Goal: Task Accomplishment & Management: Manage account settings

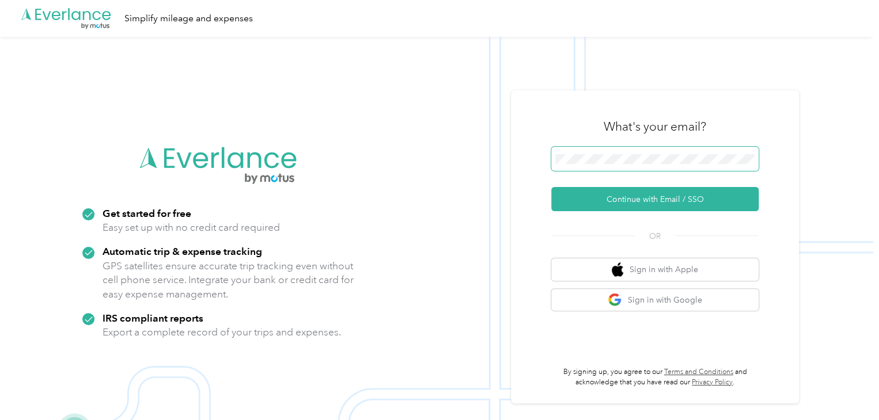
click at [551, 187] on button "Continue with Email / SSO" at bounding box center [654, 199] width 207 height 24
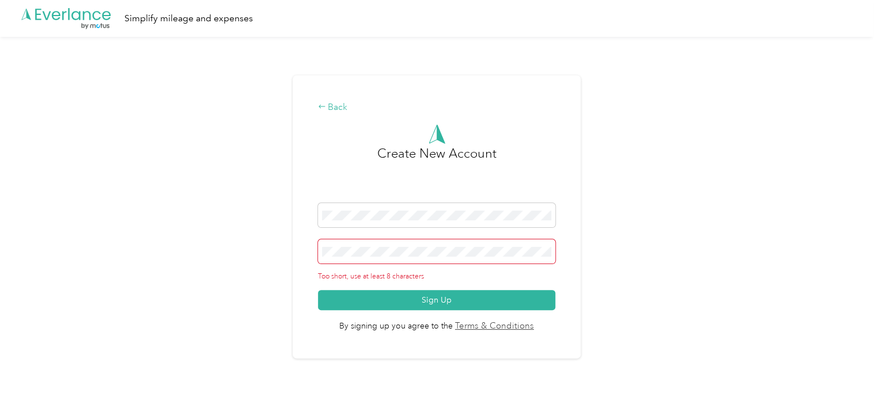
click at [325, 106] on icon at bounding box center [322, 106] width 8 height 8
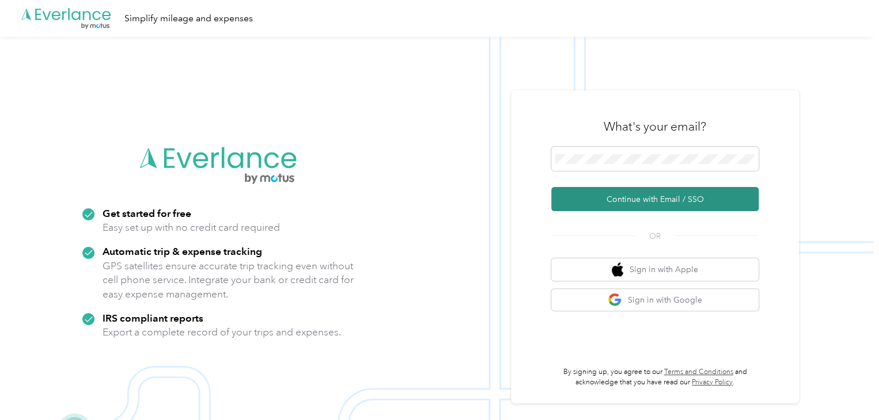
click at [613, 198] on button "Continue with Email / SSO" at bounding box center [654, 199] width 207 height 24
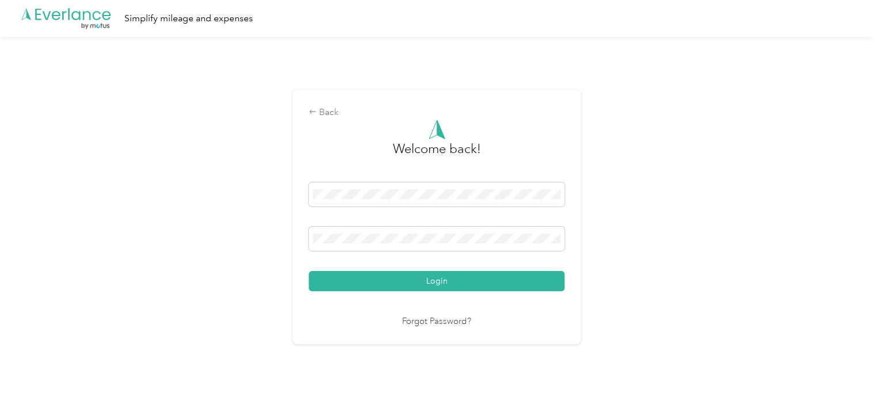
click at [268, 237] on div "Back Welcome back! Login Forgot Password?" at bounding box center [436, 222] width 873 height 370
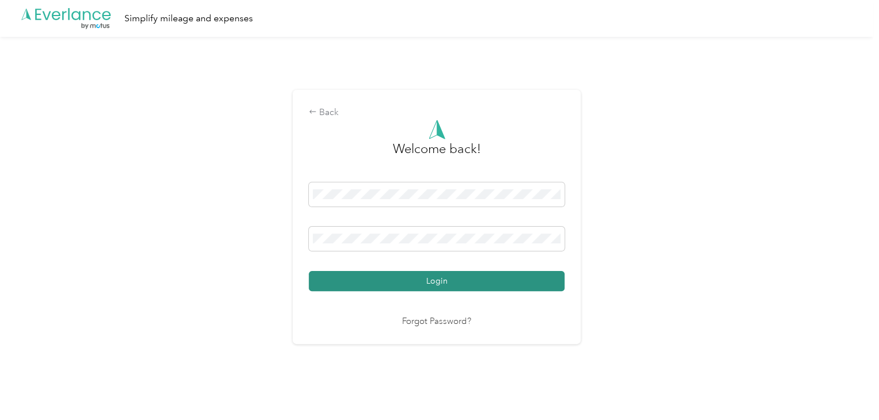
click at [338, 279] on button "Login" at bounding box center [437, 281] width 256 height 20
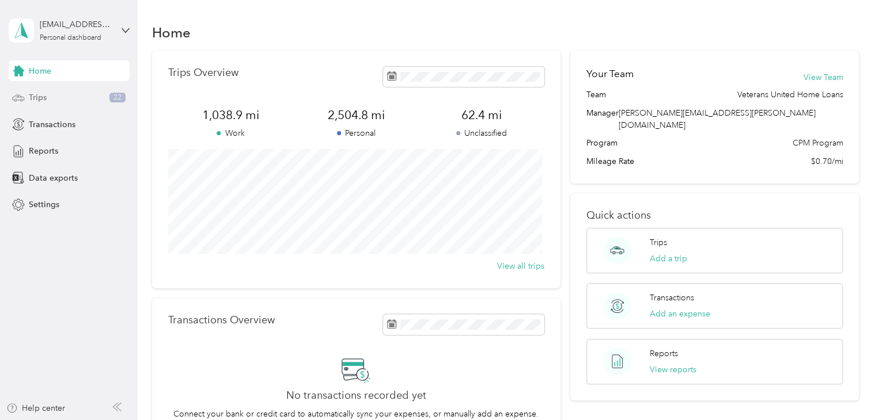
click at [94, 100] on div "Trips 22" at bounding box center [69, 98] width 121 height 21
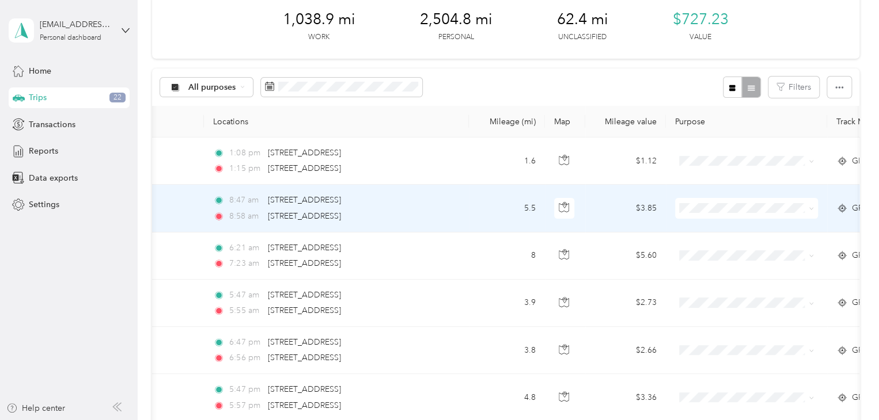
scroll to position [0, 64]
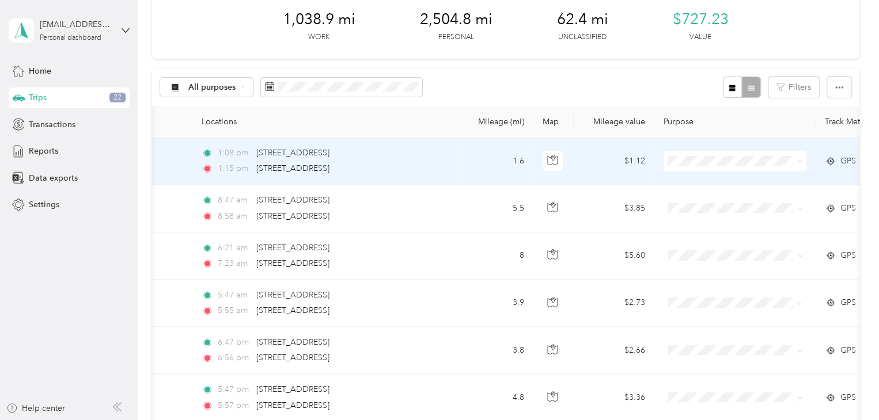
click at [716, 184] on li "Veterans United Home Loans" at bounding box center [736, 176] width 146 height 20
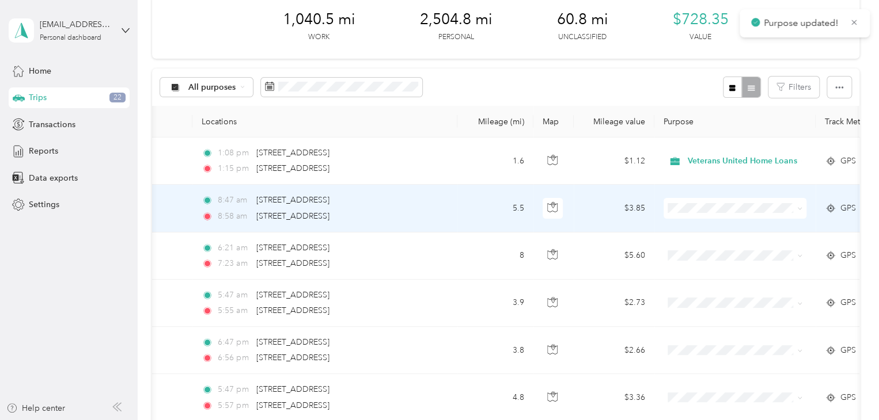
click at [723, 247] on span "Personal" at bounding box center [746, 243] width 109 height 12
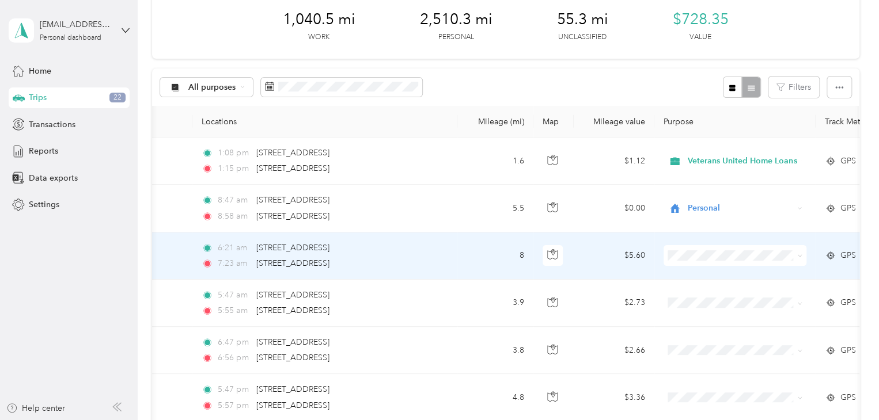
click at [733, 291] on span "Personal" at bounding box center [746, 290] width 109 height 12
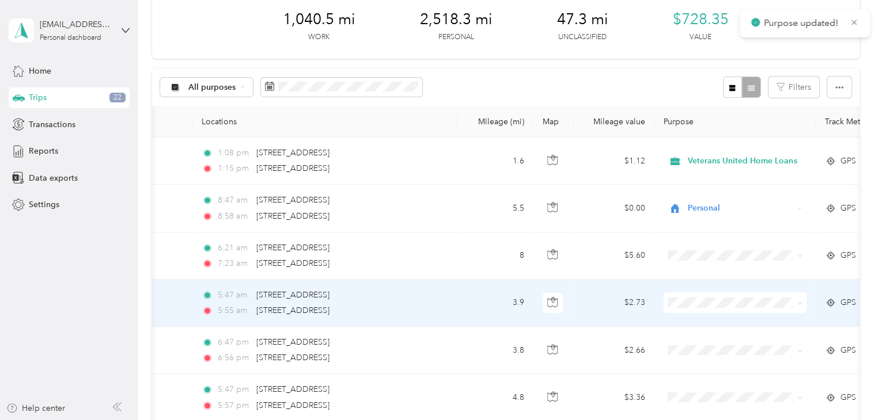
click at [742, 336] on li "Personal" at bounding box center [736, 344] width 146 height 20
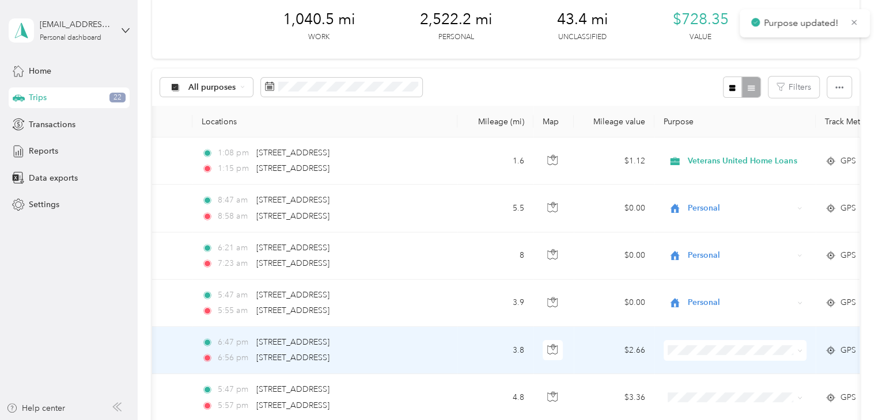
click at [751, 386] on span "Personal" at bounding box center [746, 386] width 109 height 12
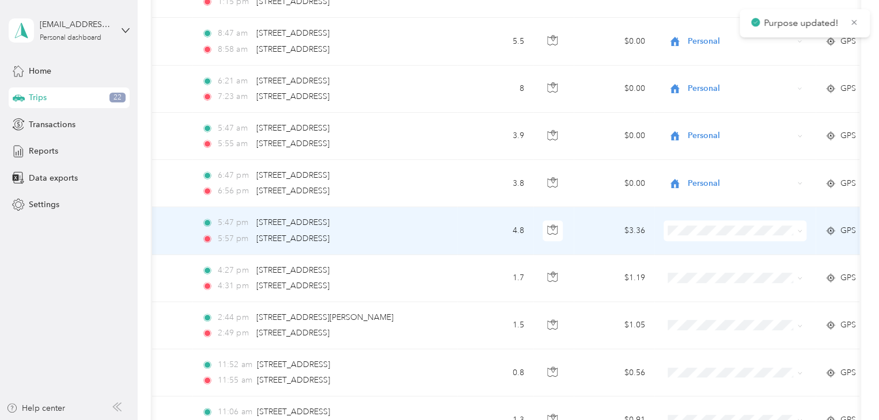
scroll to position [223, 0]
click at [704, 236] on span at bounding box center [734, 231] width 143 height 21
click at [702, 222] on span at bounding box center [734, 231] width 143 height 21
click at [709, 236] on span at bounding box center [734, 231] width 143 height 21
click at [762, 236] on span at bounding box center [734, 231] width 143 height 21
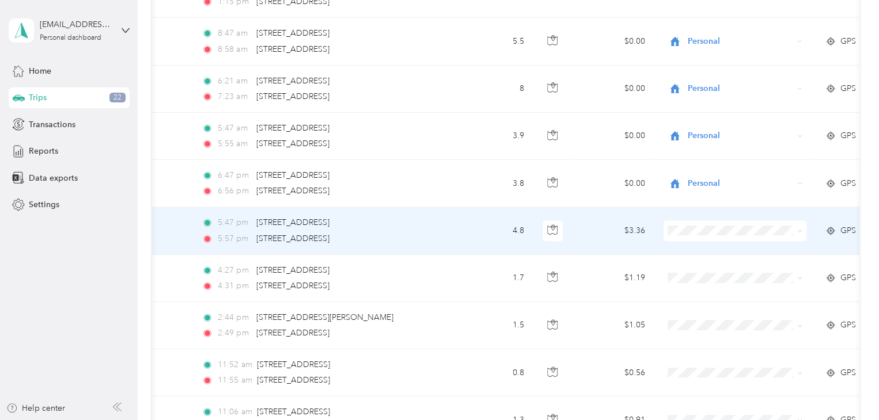
click at [762, 236] on span at bounding box center [734, 231] width 143 height 21
click at [713, 222] on span at bounding box center [734, 231] width 143 height 21
click at [801, 226] on span at bounding box center [799, 231] width 5 height 10
click at [707, 236] on span at bounding box center [734, 231] width 143 height 21
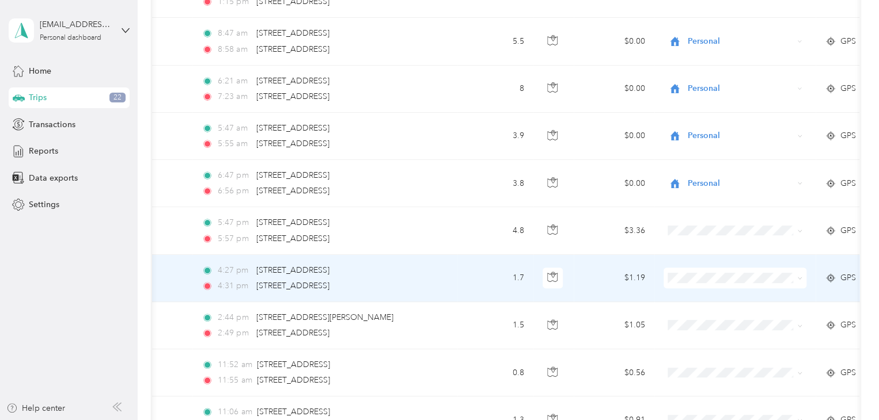
click at [726, 295] on span "Veterans United Home Loans" at bounding box center [746, 292] width 109 height 12
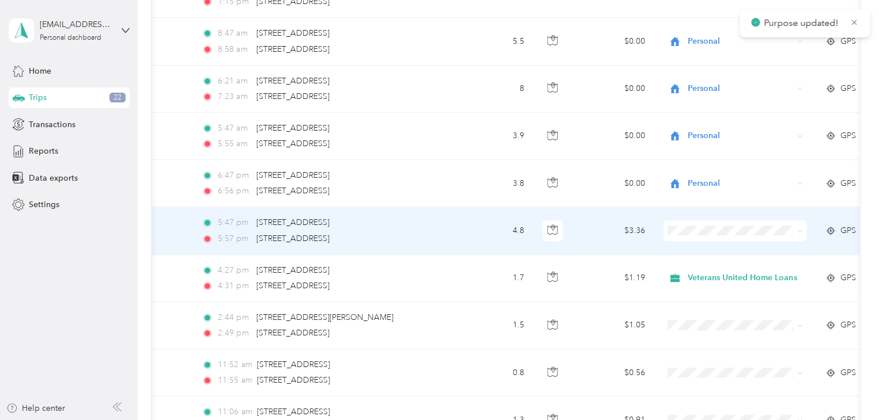
click at [705, 267] on span "Personal" at bounding box center [746, 270] width 109 height 12
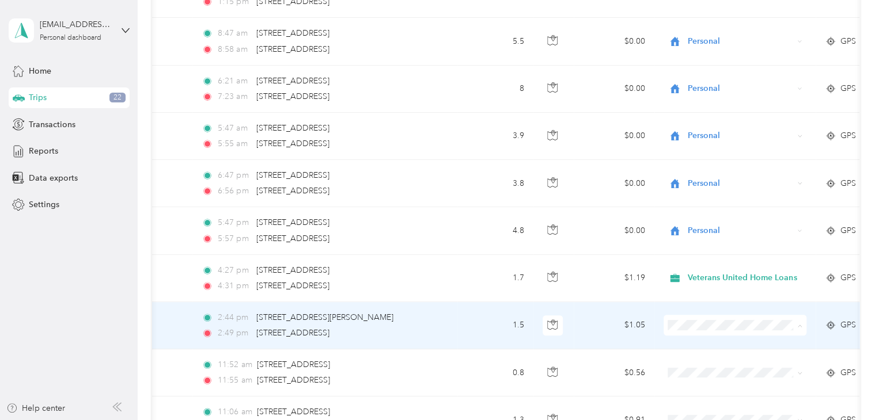
click at [719, 341] on span "Veterans United Home Loans" at bounding box center [746, 346] width 109 height 12
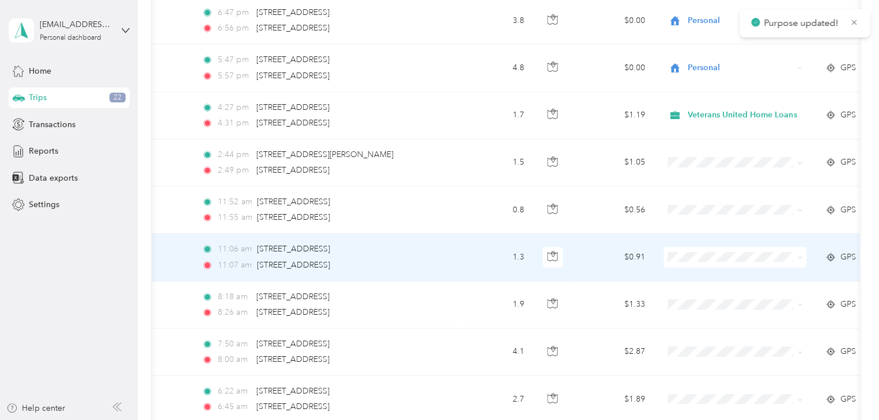
scroll to position [388, 0]
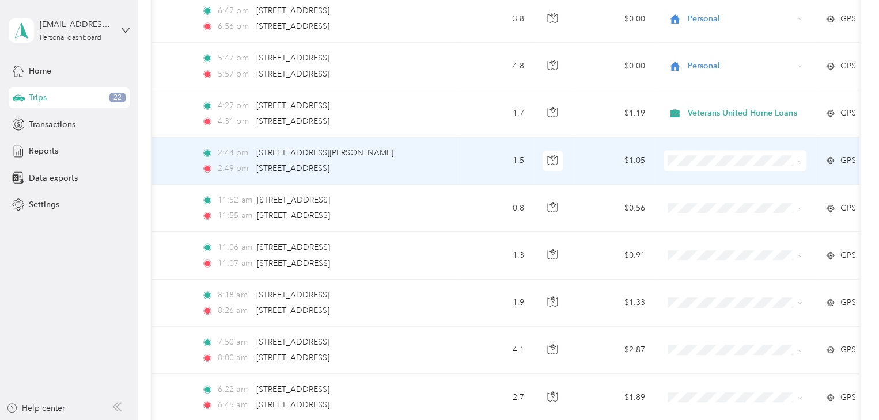
click at [693, 173] on li "Veterans United Home Loans" at bounding box center [736, 180] width 146 height 20
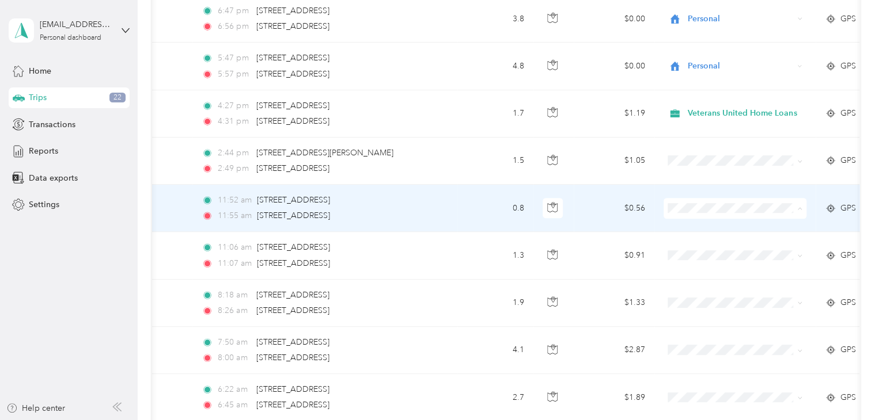
click at [709, 250] on li "Personal" at bounding box center [736, 248] width 146 height 20
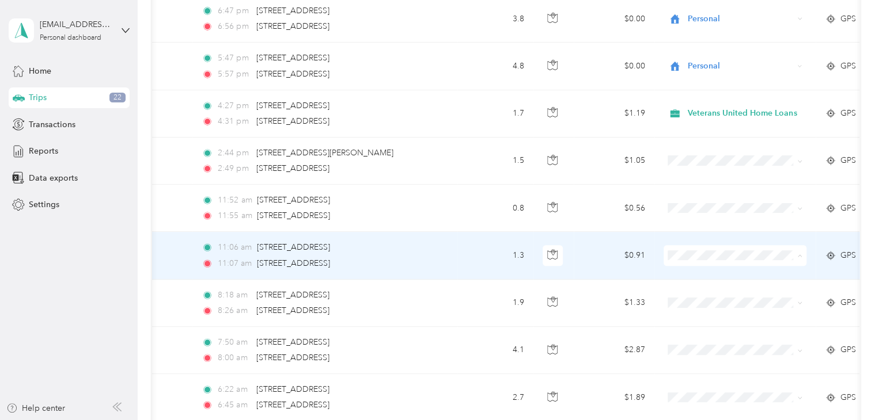
click at [717, 290] on span "Personal" at bounding box center [746, 296] width 109 height 12
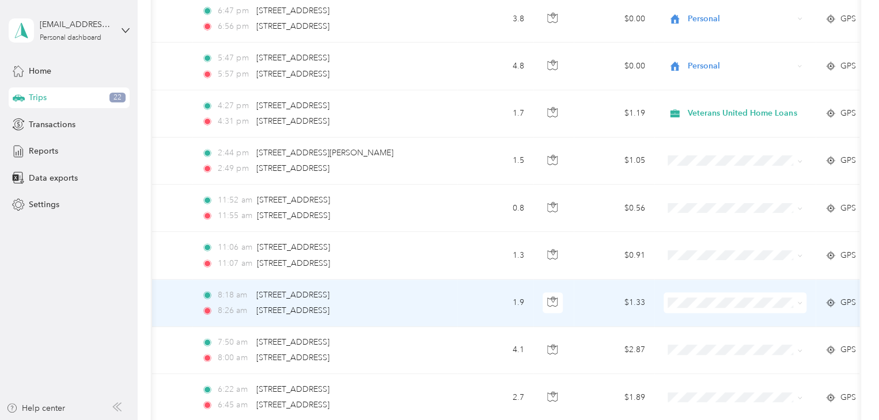
click at [722, 326] on li "Veterans United Home Loans" at bounding box center [736, 316] width 146 height 20
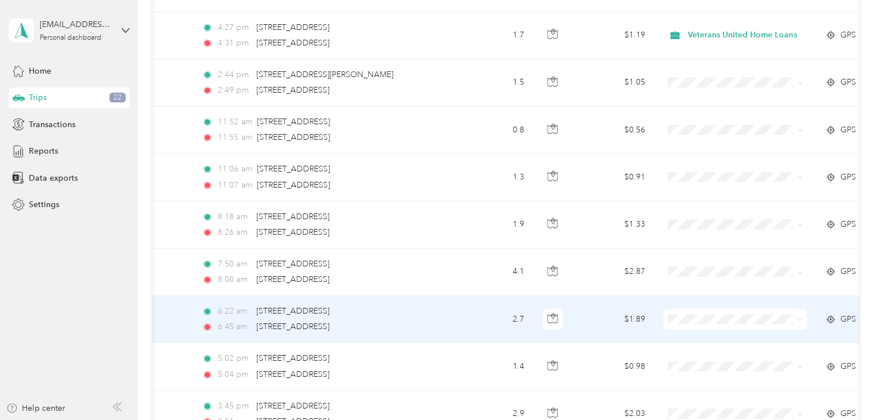
scroll to position [466, 0]
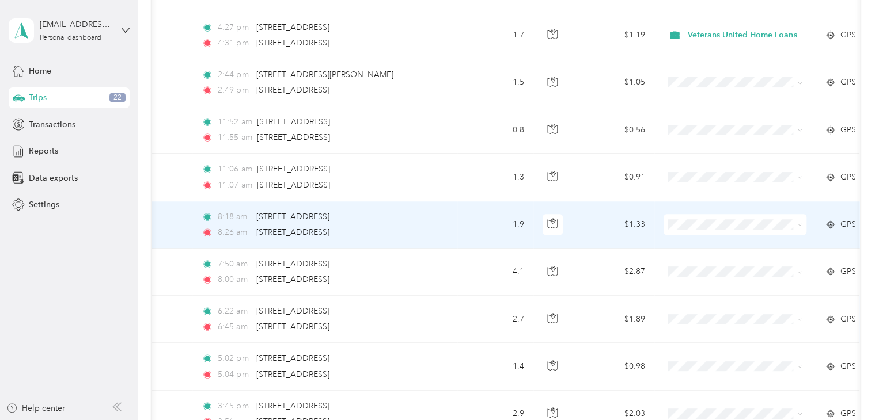
click at [711, 229] on span at bounding box center [734, 224] width 143 height 21
click at [726, 240] on span "Veterans United Home Loans" at bounding box center [746, 244] width 109 height 12
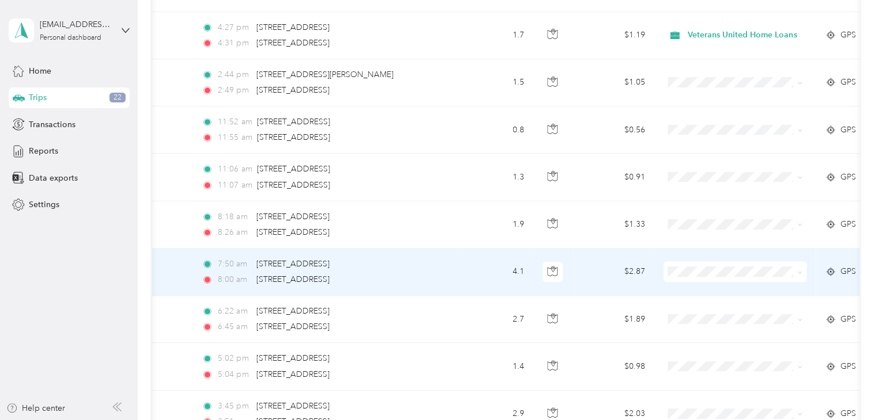
click at [716, 304] on li "Personal" at bounding box center [736, 312] width 146 height 20
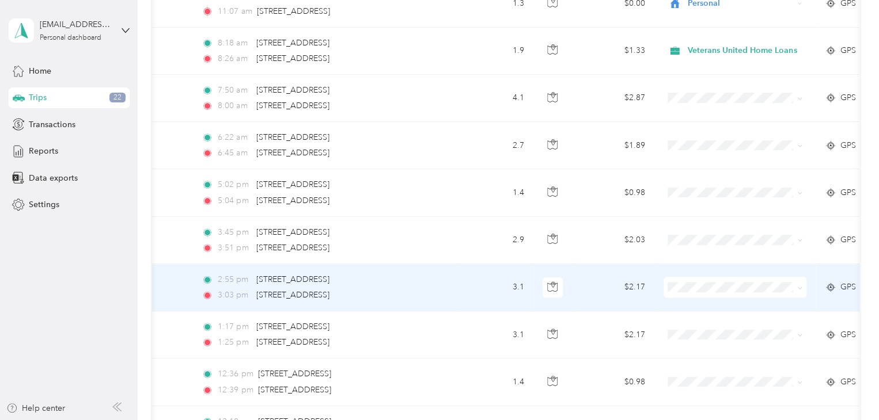
scroll to position [656, 0]
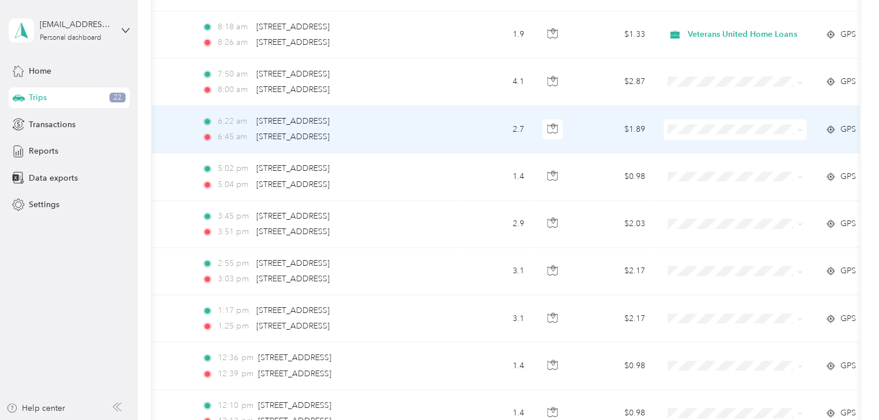
click at [708, 162] on li "Personal" at bounding box center [736, 165] width 146 height 20
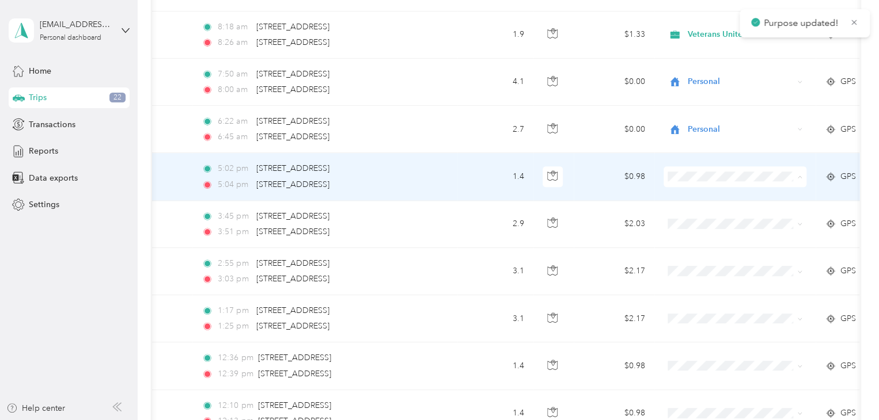
click at [719, 214] on span "Personal" at bounding box center [746, 216] width 109 height 12
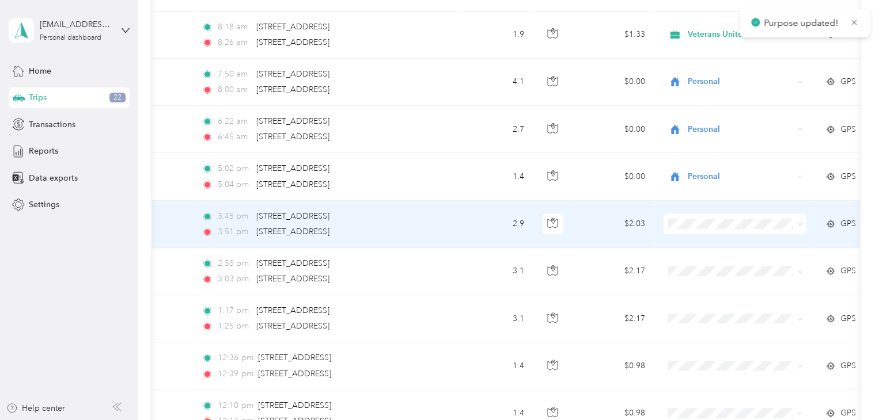
click at [719, 214] on span at bounding box center [734, 224] width 143 height 21
click at [735, 256] on li "Personal" at bounding box center [736, 263] width 146 height 20
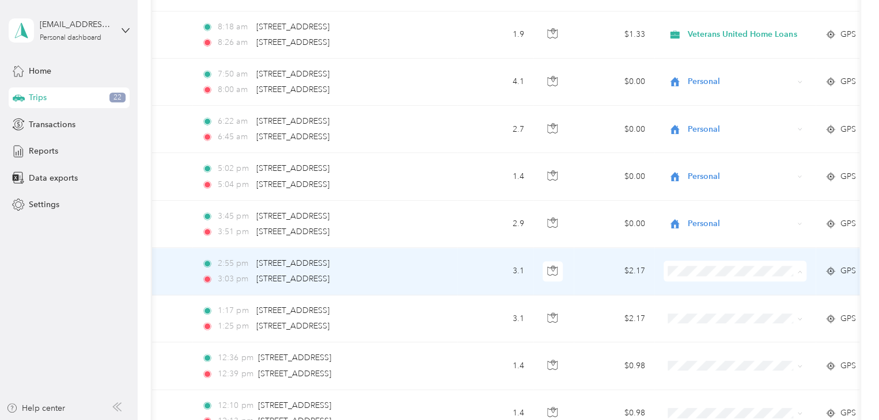
click at [749, 305] on span "Personal" at bounding box center [746, 311] width 109 height 12
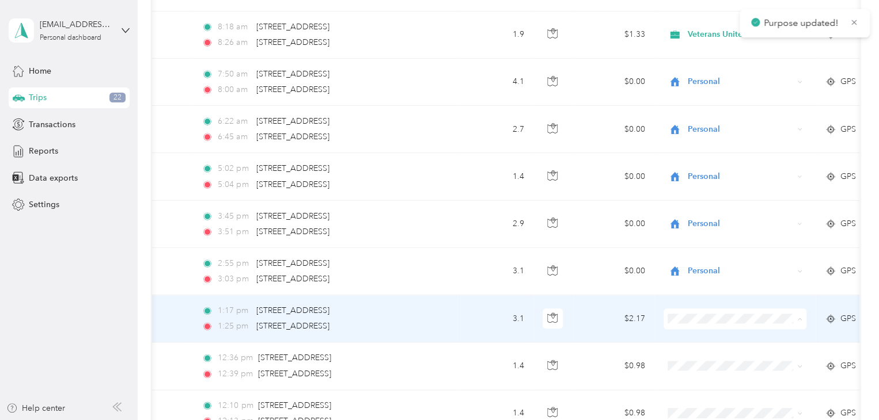
click at [753, 336] on span "Veterans United Home Loans" at bounding box center [746, 338] width 109 height 12
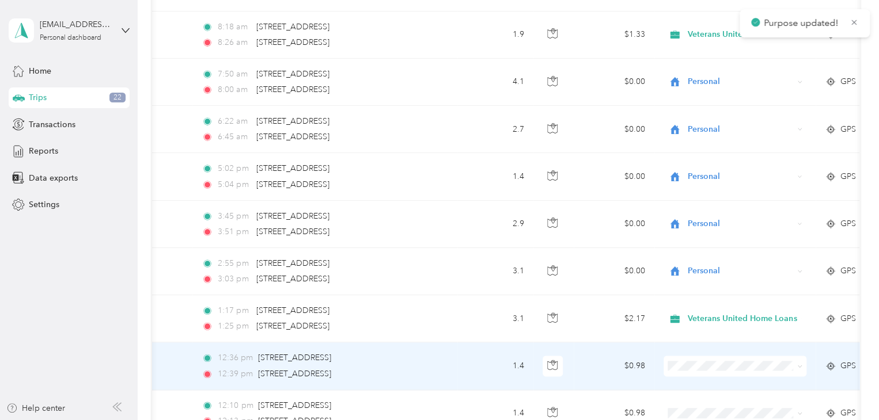
click at [758, 388] on li "Veterans United Home Loans" at bounding box center [736, 379] width 146 height 20
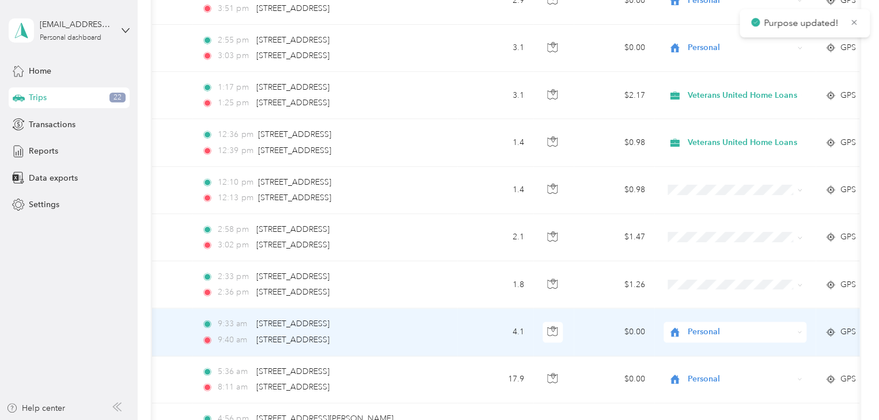
scroll to position [881, 0]
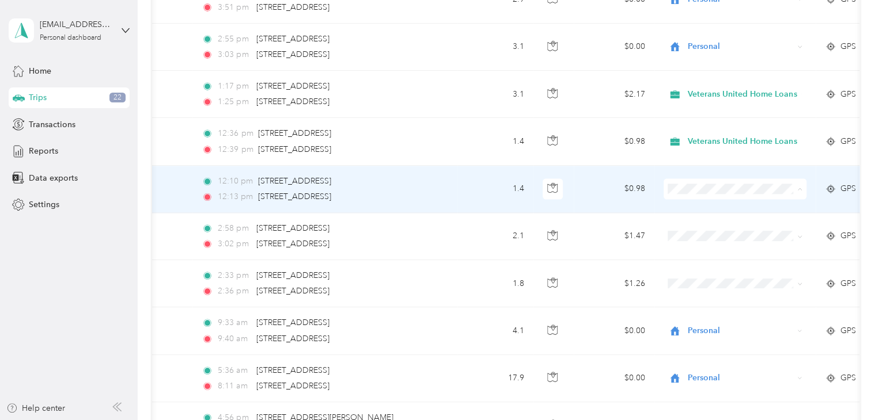
click at [724, 201] on li "Veterans United Home Loans" at bounding box center [736, 208] width 146 height 20
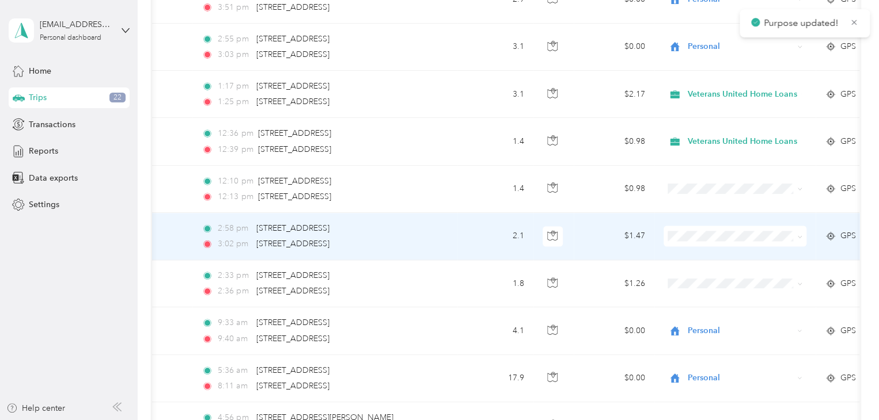
click at [728, 226] on span at bounding box center [734, 236] width 143 height 21
click at [738, 254] on span "Veterans United Home Loans" at bounding box center [746, 255] width 109 height 12
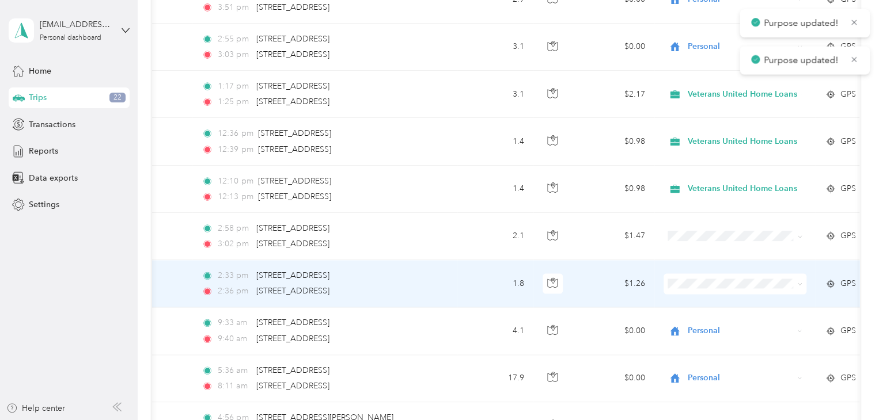
click at [743, 274] on span at bounding box center [734, 284] width 143 height 21
click at [750, 297] on span "Veterans United Home Loans" at bounding box center [746, 298] width 109 height 12
click at [750, 297] on td at bounding box center [734, 283] width 161 height 47
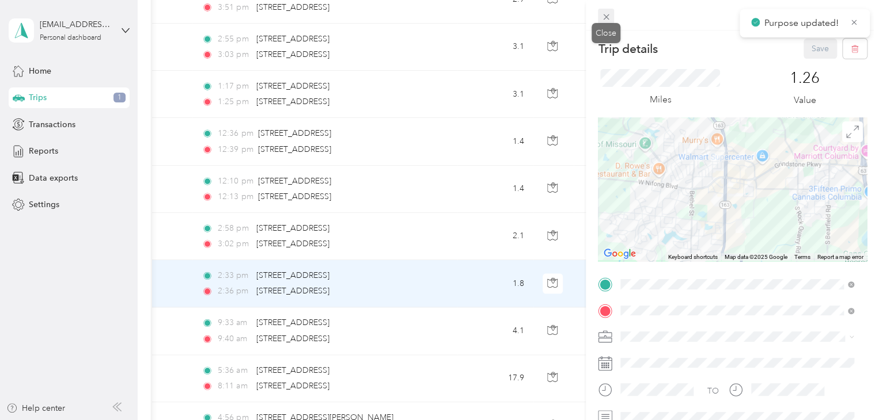
click at [606, 18] on icon at bounding box center [606, 17] width 6 height 6
